Goal: Task Accomplishment & Management: Use online tool/utility

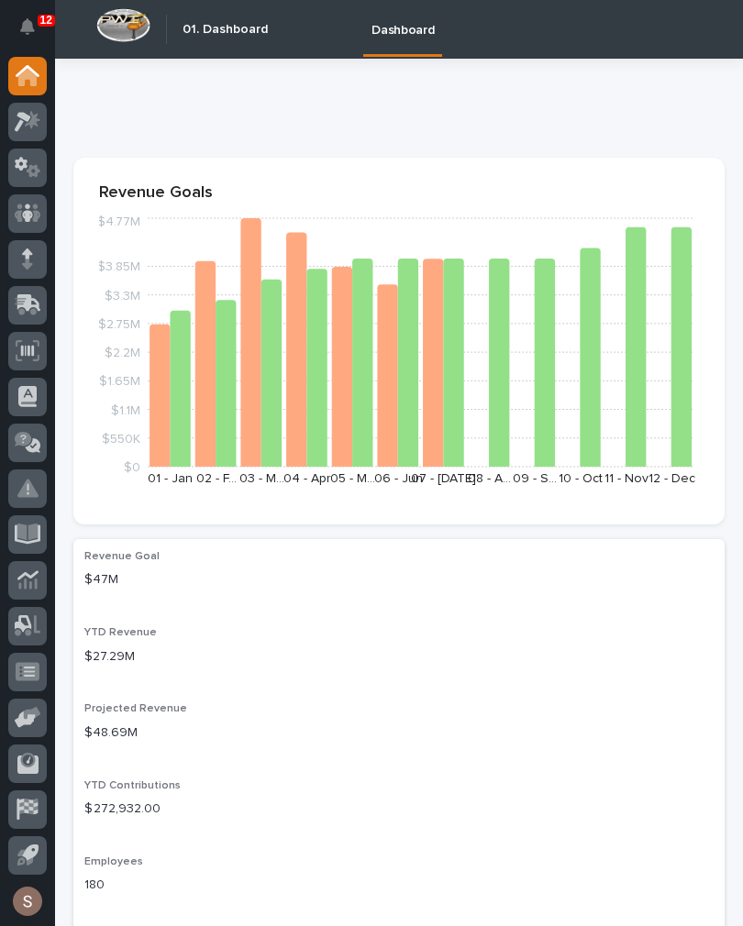
click at [12, 312] on div at bounding box center [27, 305] width 39 height 39
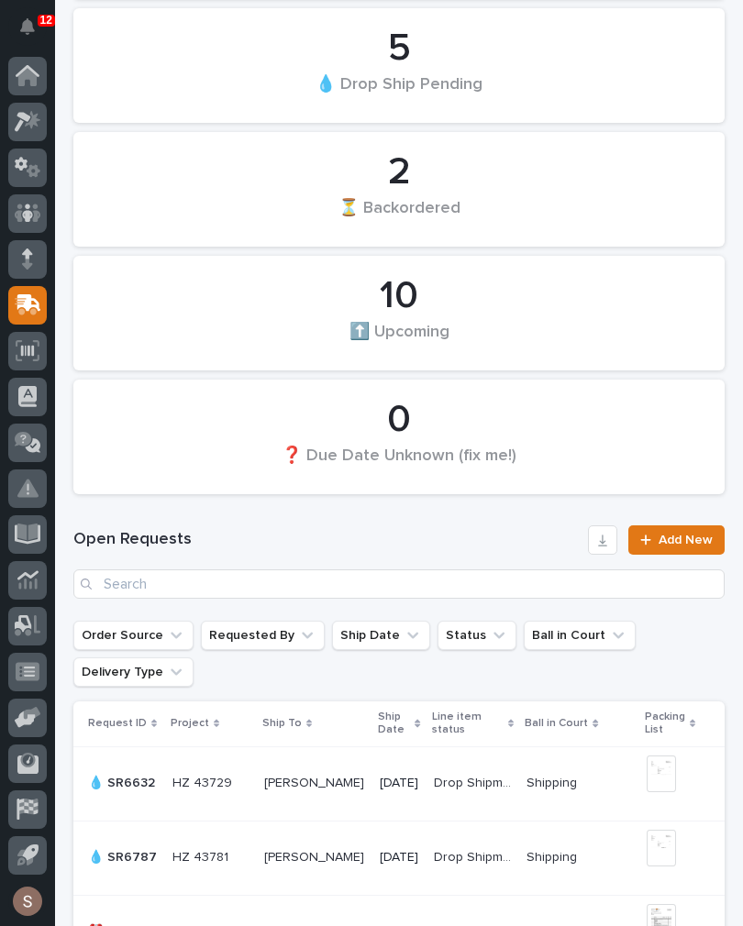
scroll to position [714, 0]
click at [347, 570] on input "Search" at bounding box center [398, 584] width 651 height 29
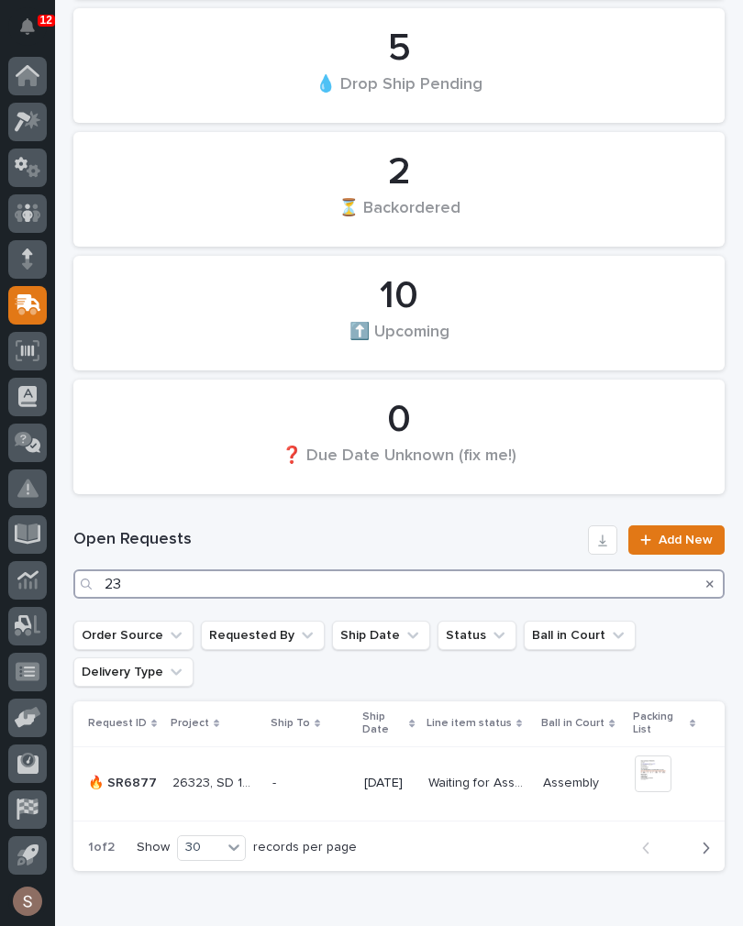
type input "2"
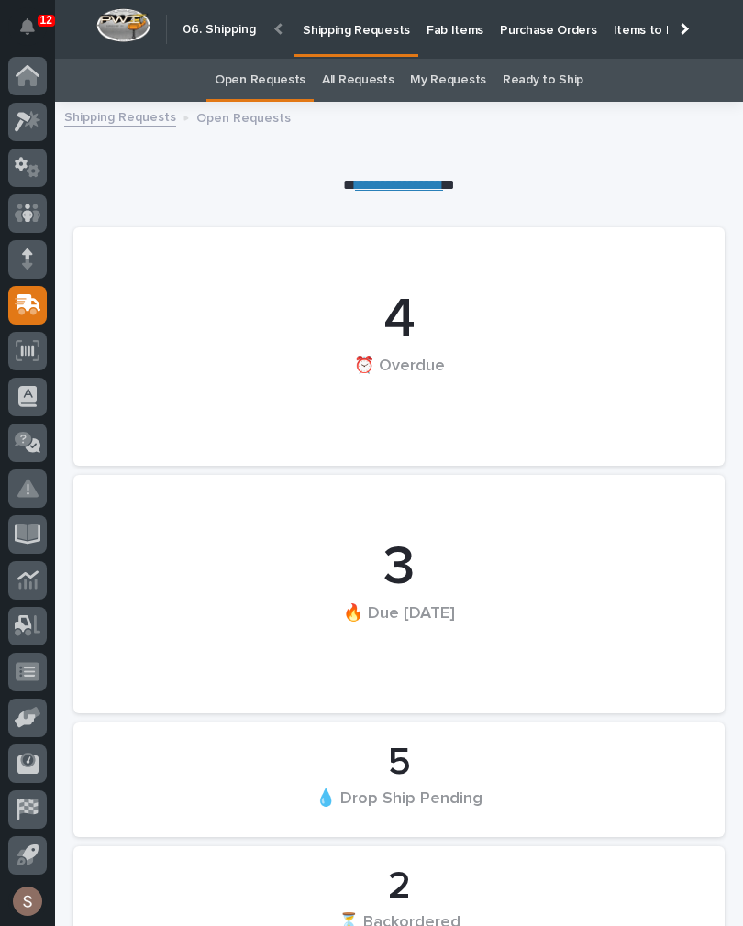
scroll to position [835, 0]
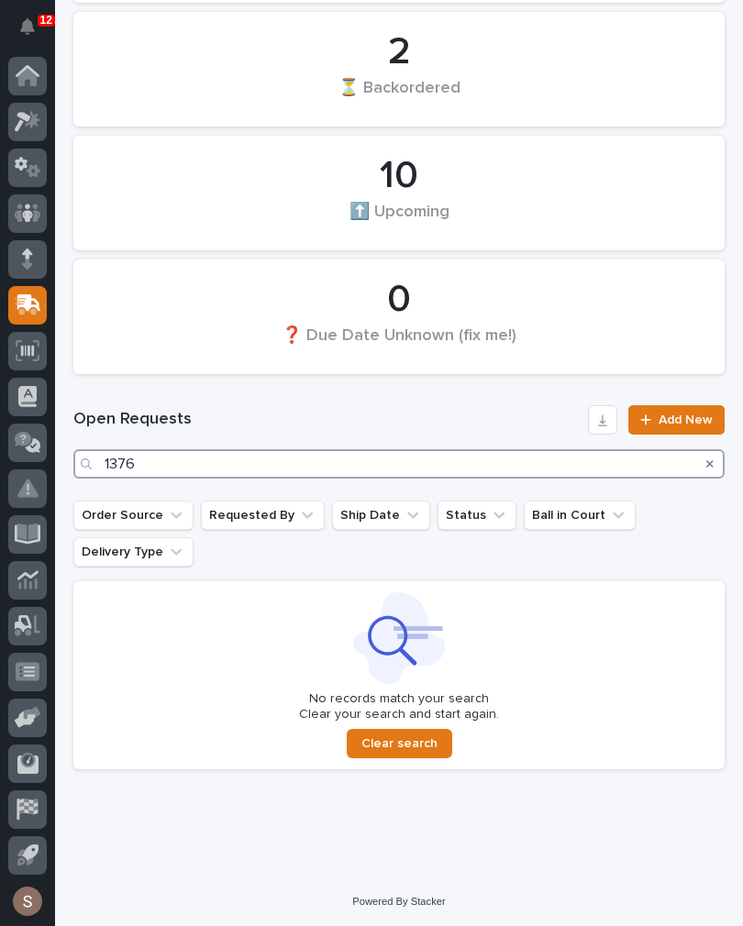
type input "1376"
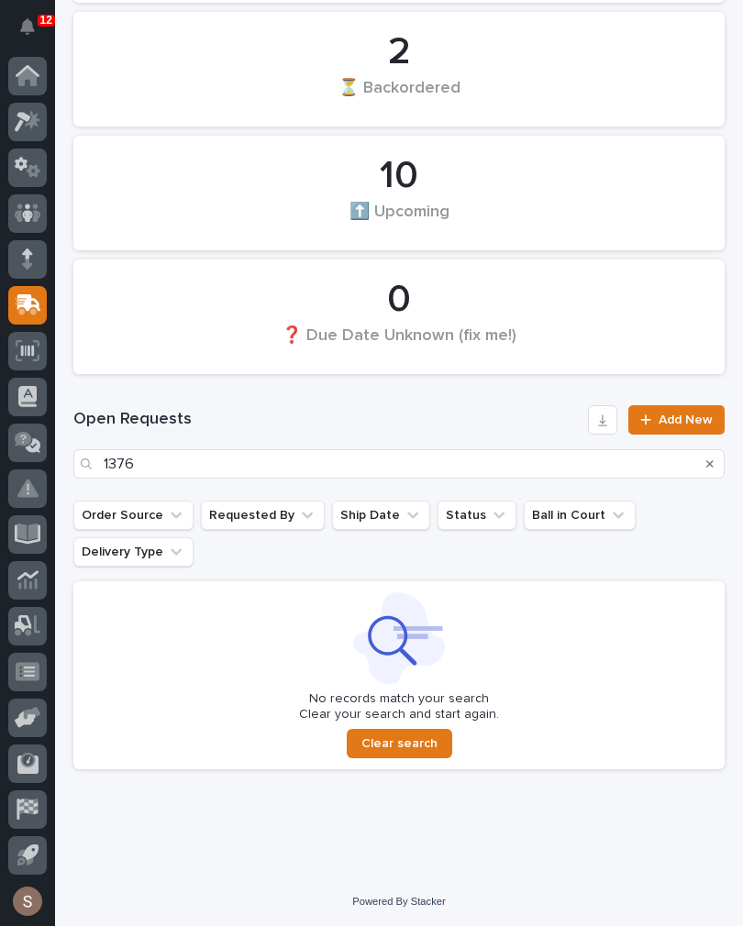
click at [371, 82] on div "⏳ Backordered" at bounding box center [399, 96] width 589 height 39
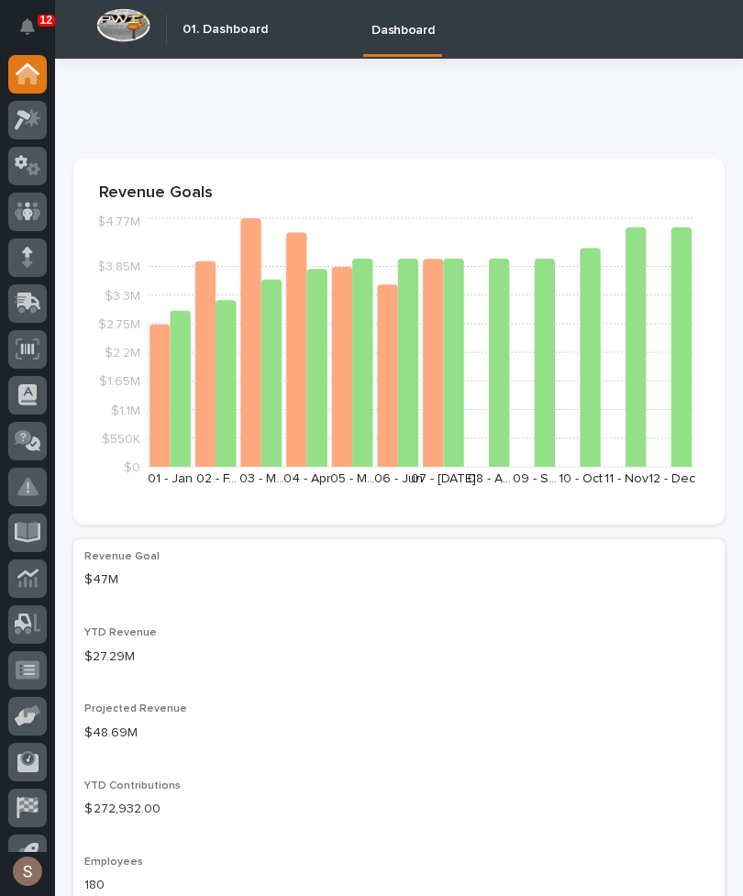
click at [30, 304] on icon at bounding box center [29, 301] width 24 height 17
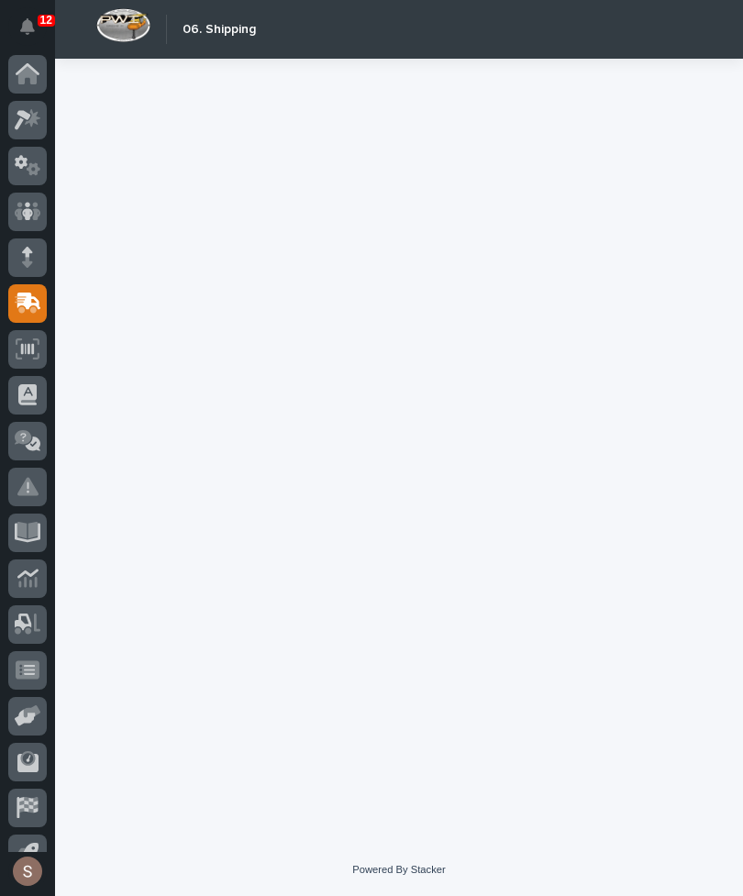
scroll to position [28, 0]
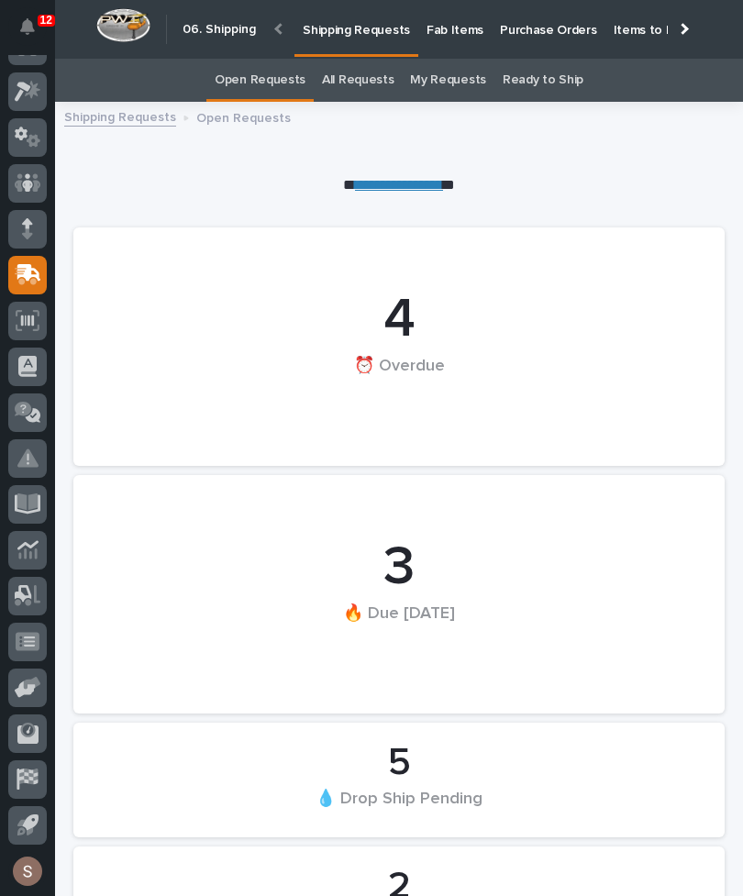
click at [451, 37] on p "Fab Items" at bounding box center [454, 19] width 57 height 39
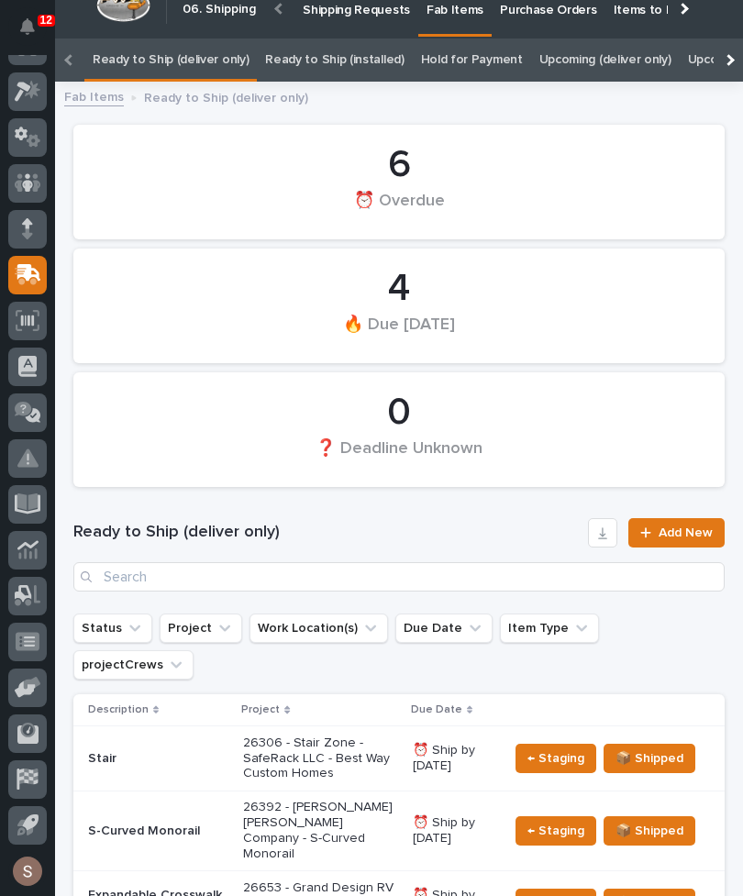
click at [372, 17] on link "Shipping Requests" at bounding box center [356, 8] width 124 height 57
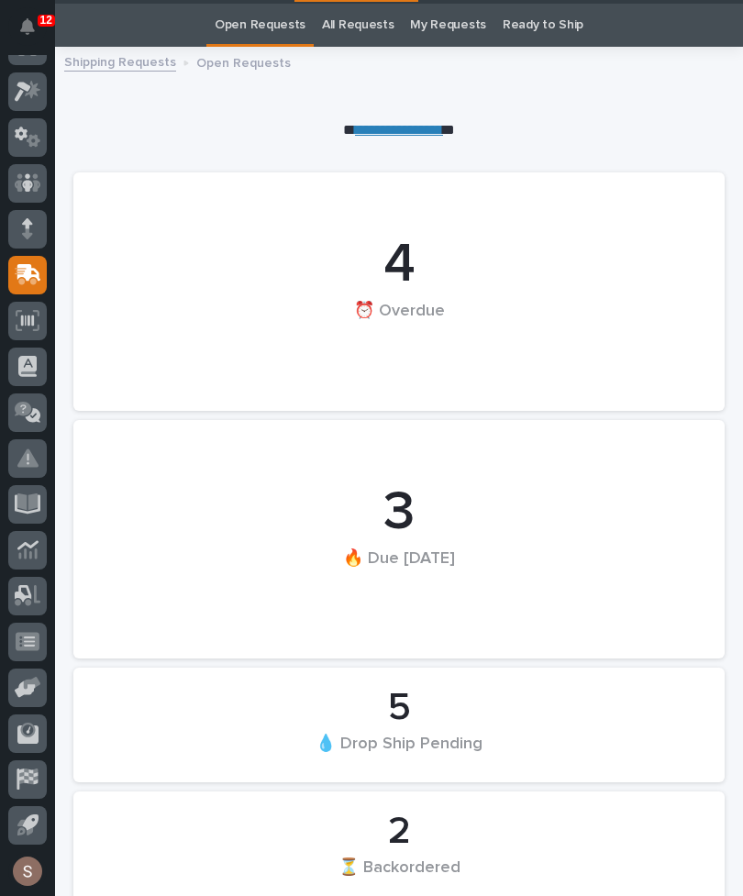
scroll to position [59, 0]
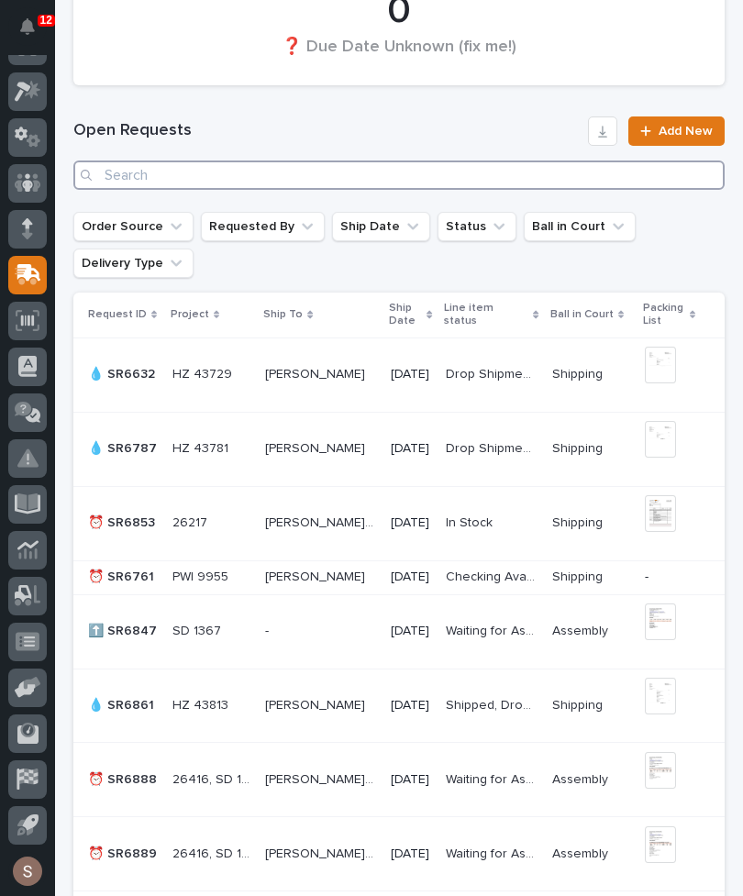
click at [495, 183] on input "Search" at bounding box center [398, 174] width 651 height 29
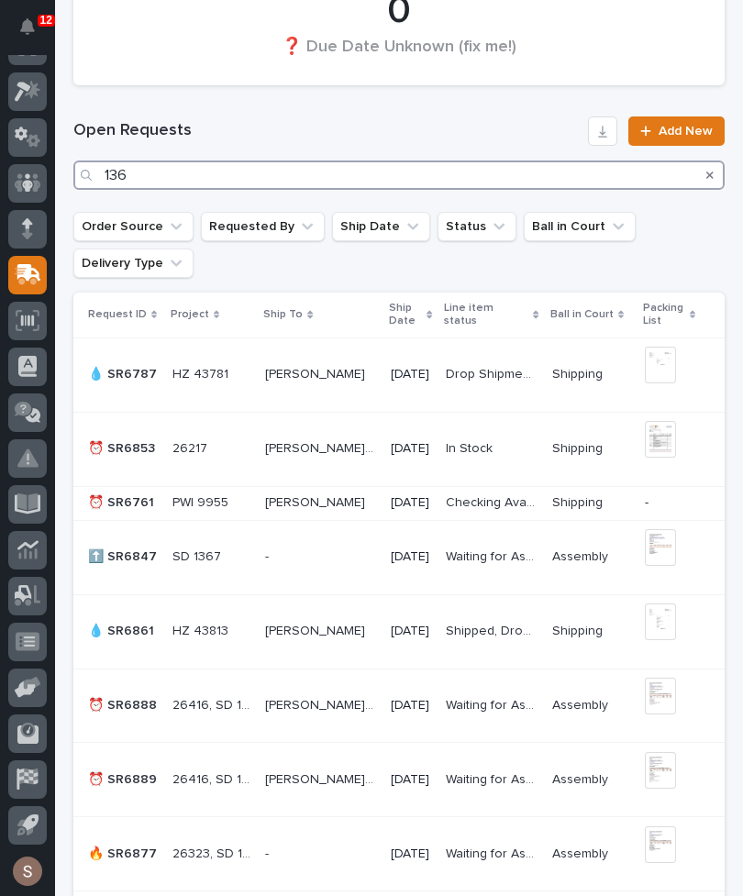
type input "1367"
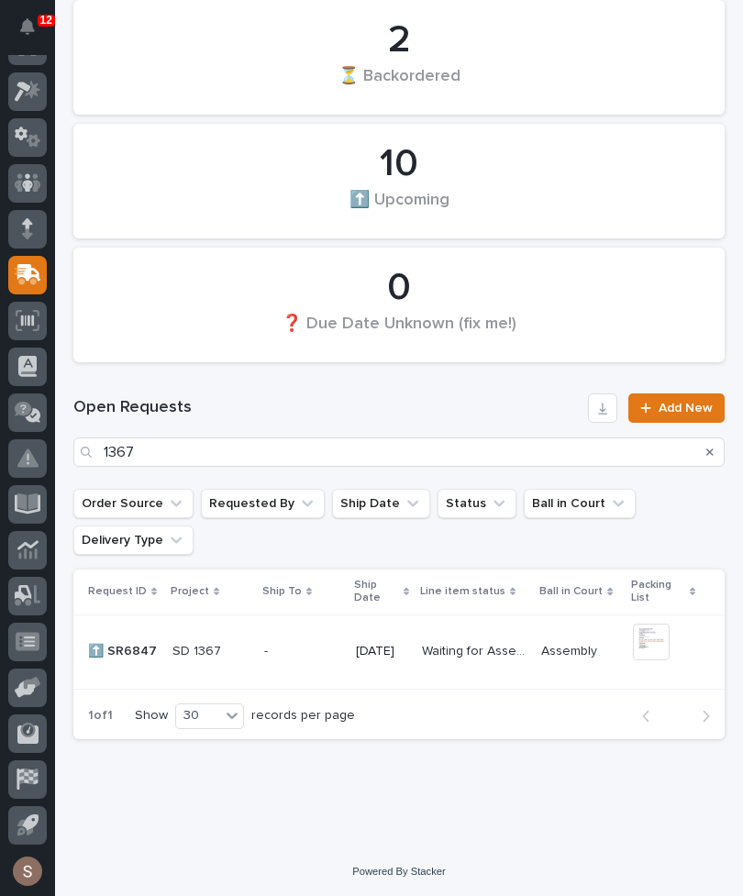
click at [235, 656] on p at bounding box center [210, 652] width 77 height 16
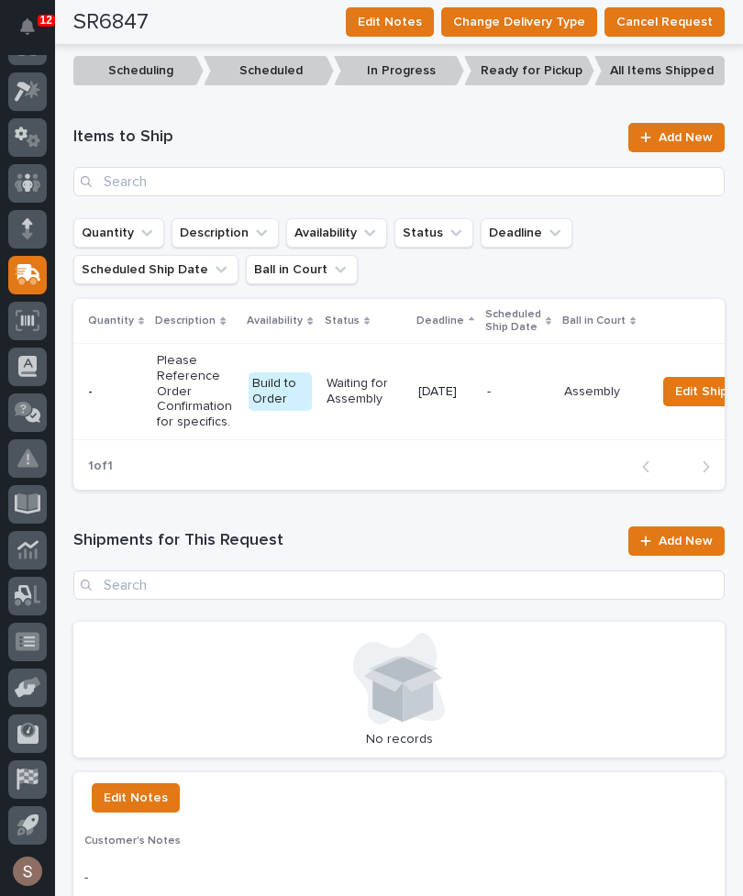
click at [682, 535] on span "Add New" at bounding box center [685, 541] width 54 height 13
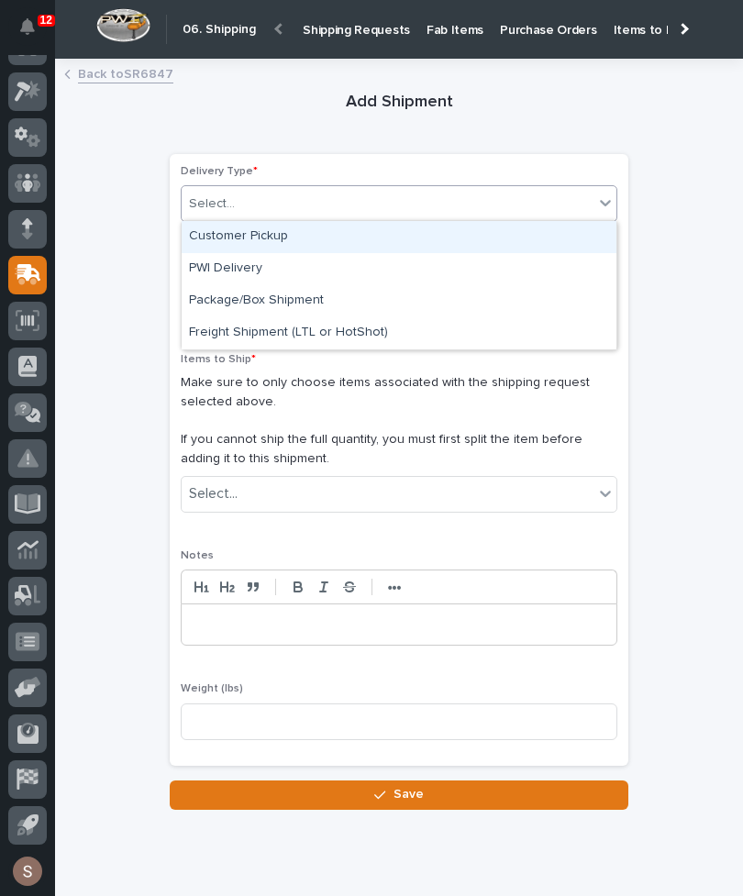
click at [524, 233] on div "Customer Pickup" at bounding box center [399, 237] width 435 height 32
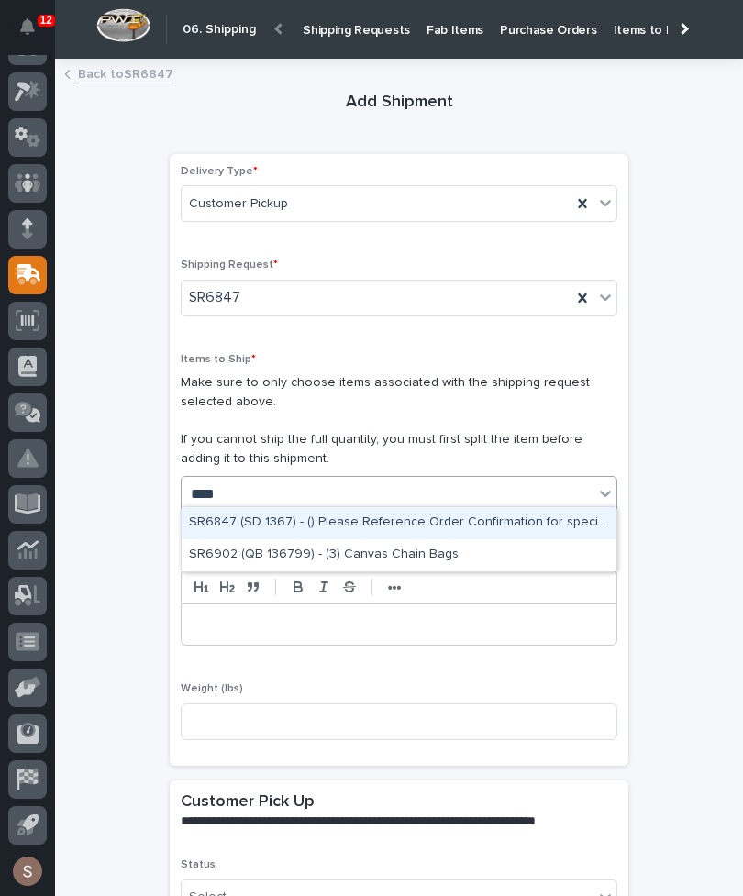
click at [501, 516] on div "SR6847 (SD 1367) - () Please Reference Order Confirmation for specifics." at bounding box center [399, 523] width 435 height 32
type input "****"
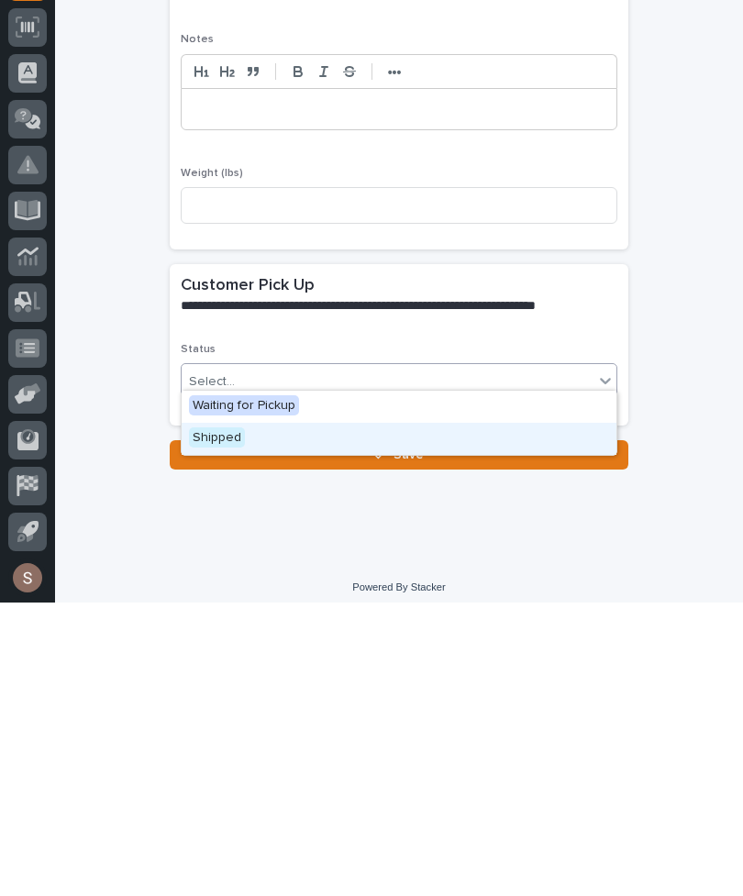
click at [240, 721] on span "Shipped" at bounding box center [217, 731] width 56 height 20
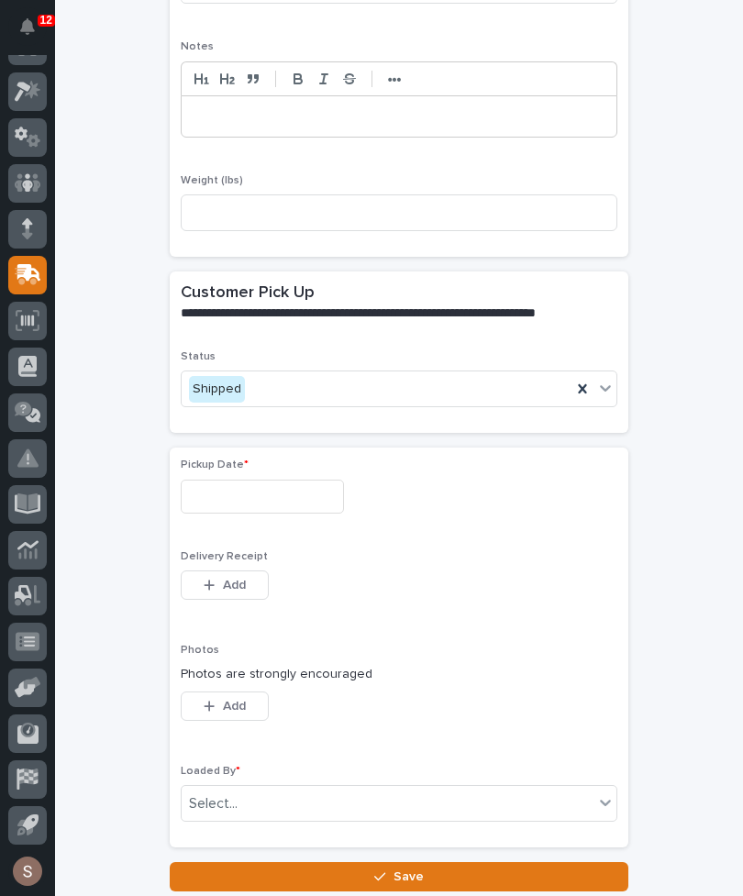
click at [321, 490] on input "text" at bounding box center [262, 497] width 163 height 34
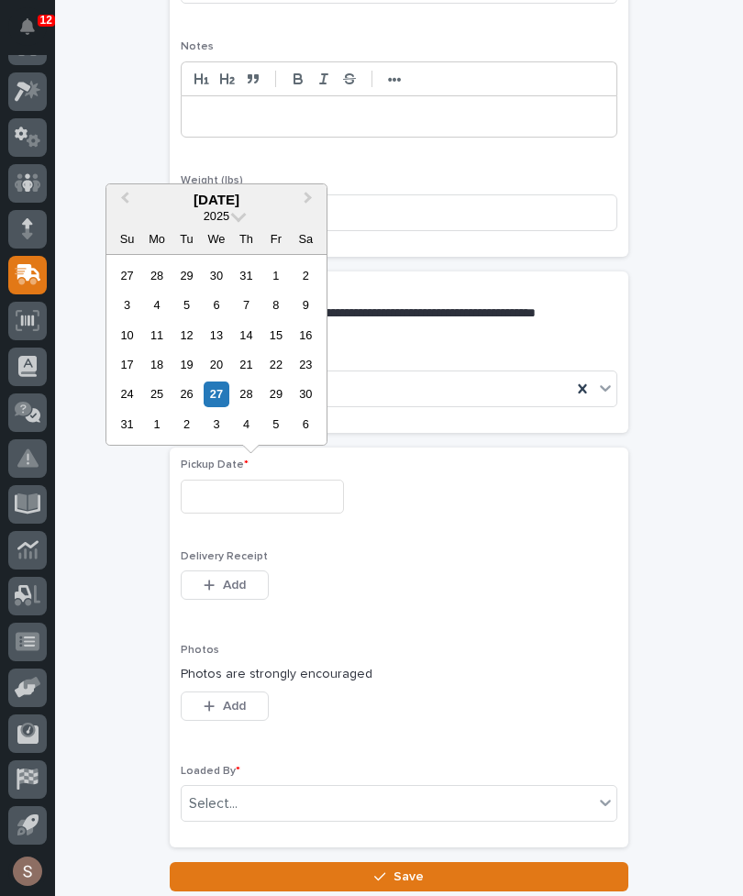
click at [184, 392] on div "26" at bounding box center [186, 394] width 25 height 25
type input "**********"
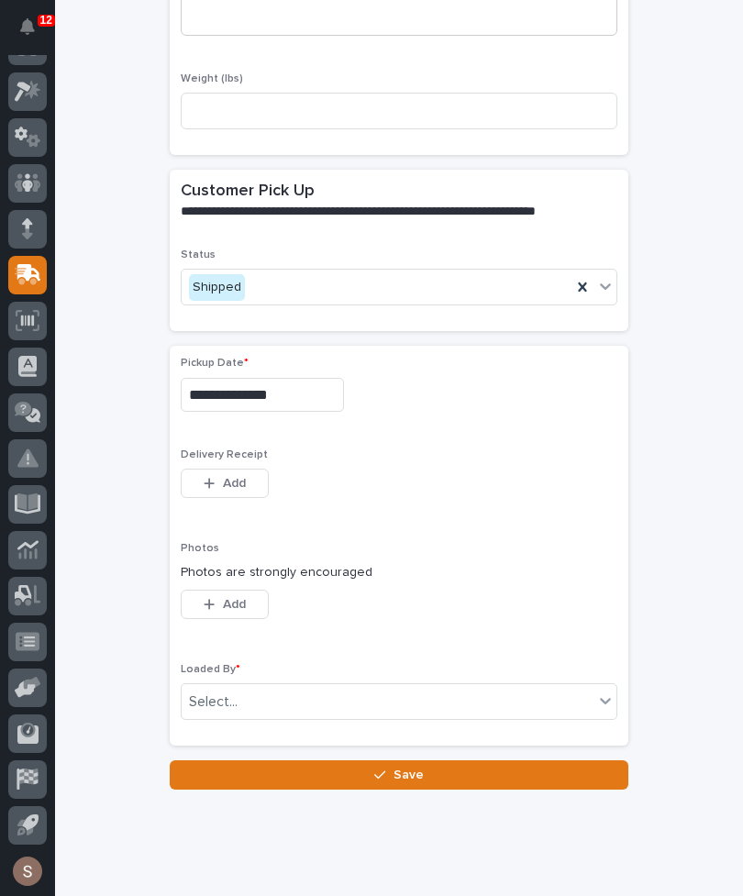
scroll to position [28, 0]
click at [268, 590] on button "Add" at bounding box center [225, 604] width 88 height 29
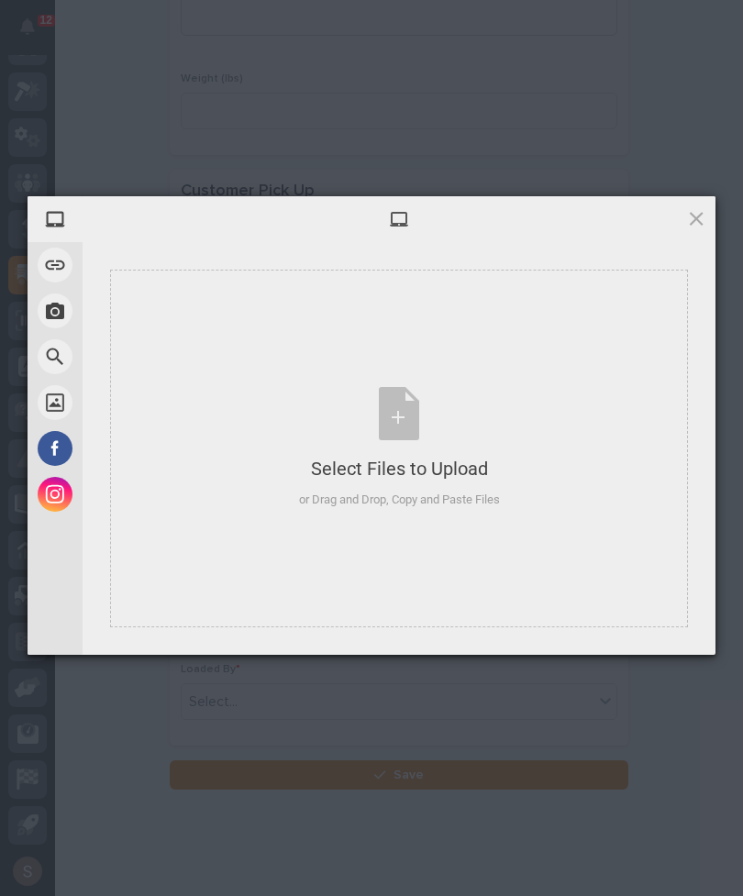
click at [478, 452] on div "Select Files to Upload or Drag and Drop, Copy and Paste Files" at bounding box center [399, 448] width 201 height 122
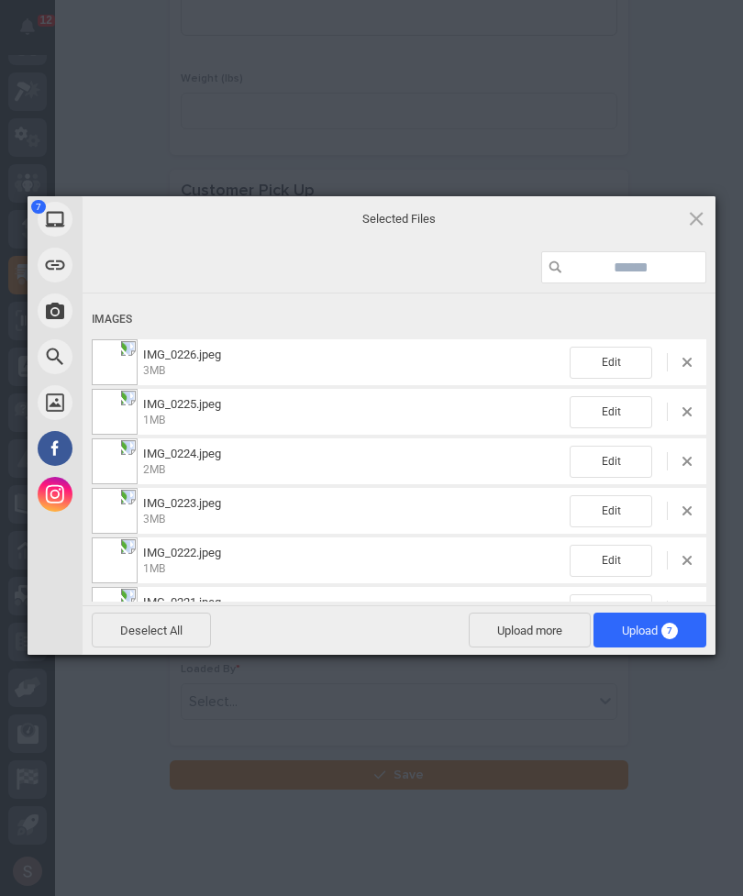
click at [664, 631] on span "7" at bounding box center [669, 631] width 17 height 17
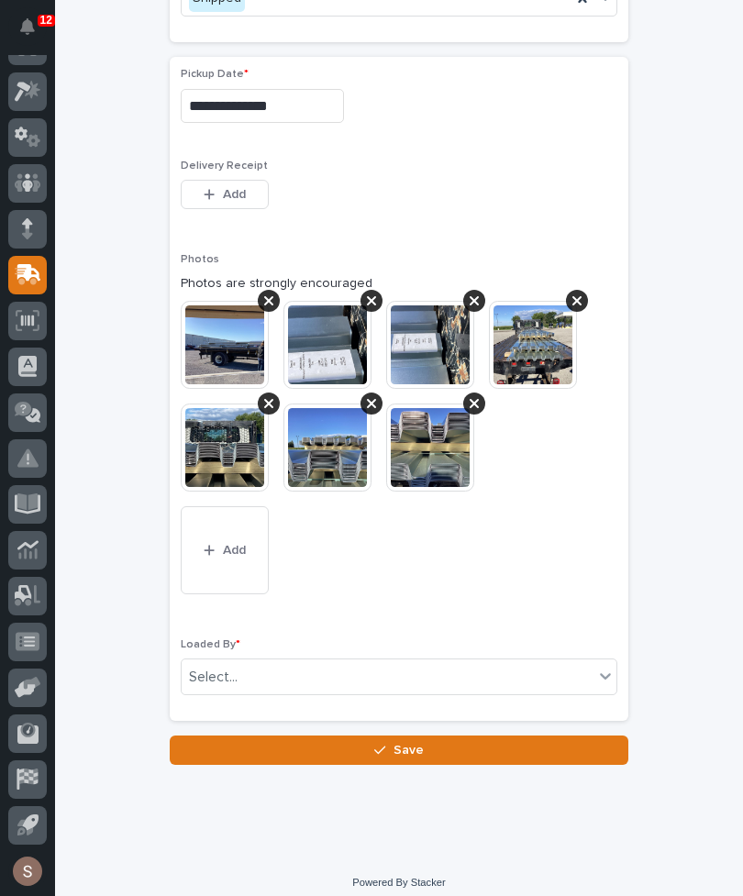
scroll to position [923, 0]
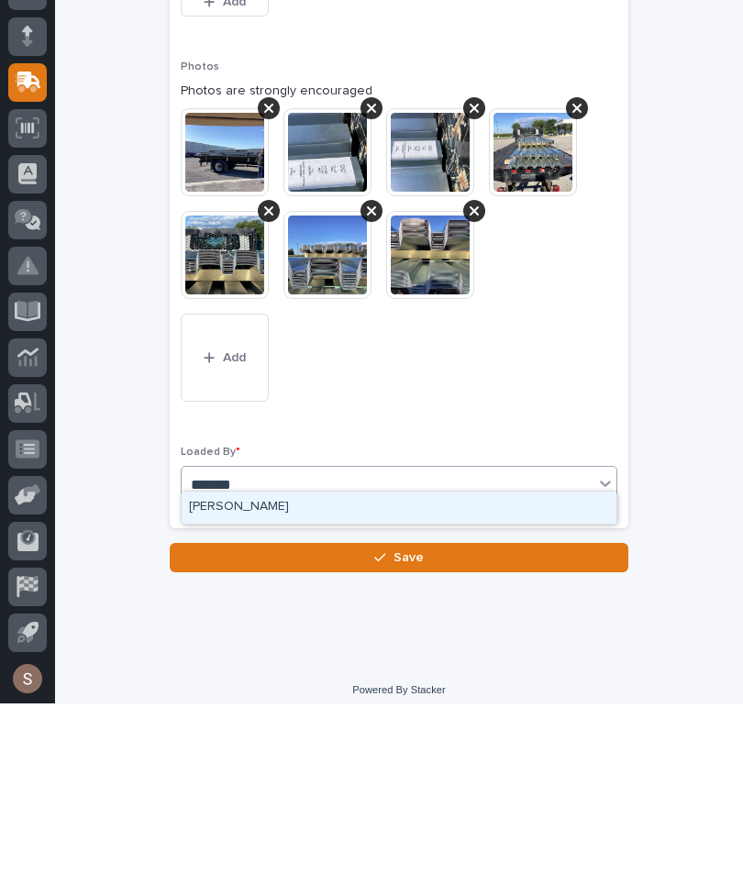
click at [265, 684] on div "John Myers" at bounding box center [399, 700] width 435 height 32
type input "*******"
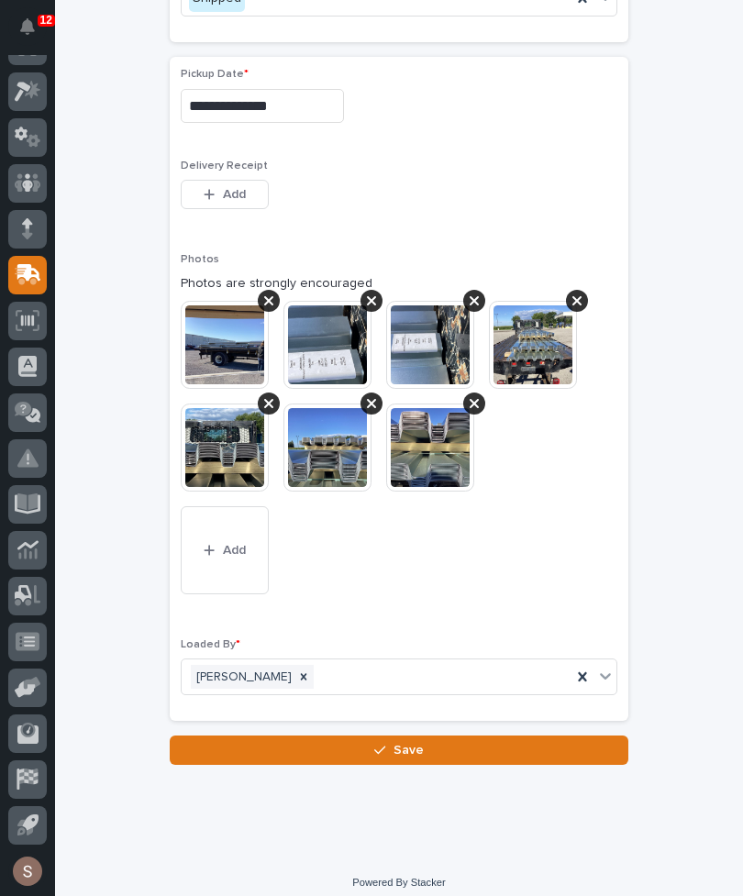
click at [439, 745] on button "Save" at bounding box center [399, 750] width 459 height 29
